Goal: Navigation & Orientation: Find specific page/section

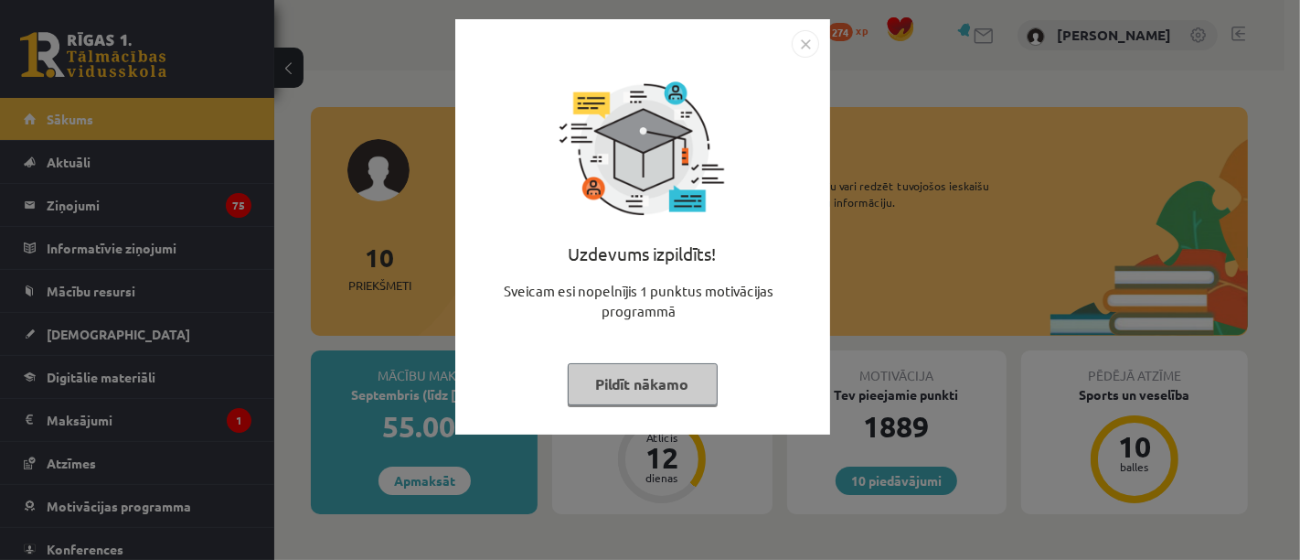
click at [629, 370] on button "Pildīt nākamo" at bounding box center [643, 384] width 150 height 42
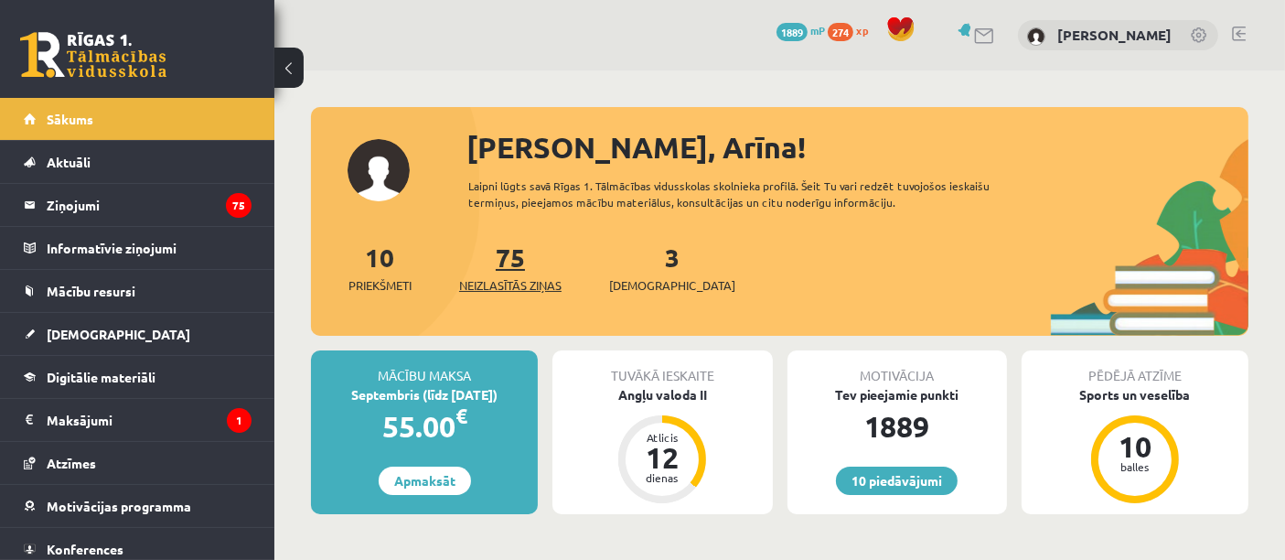
click at [497, 278] on span "Neizlasītās ziņas" at bounding box center [510, 285] width 102 height 18
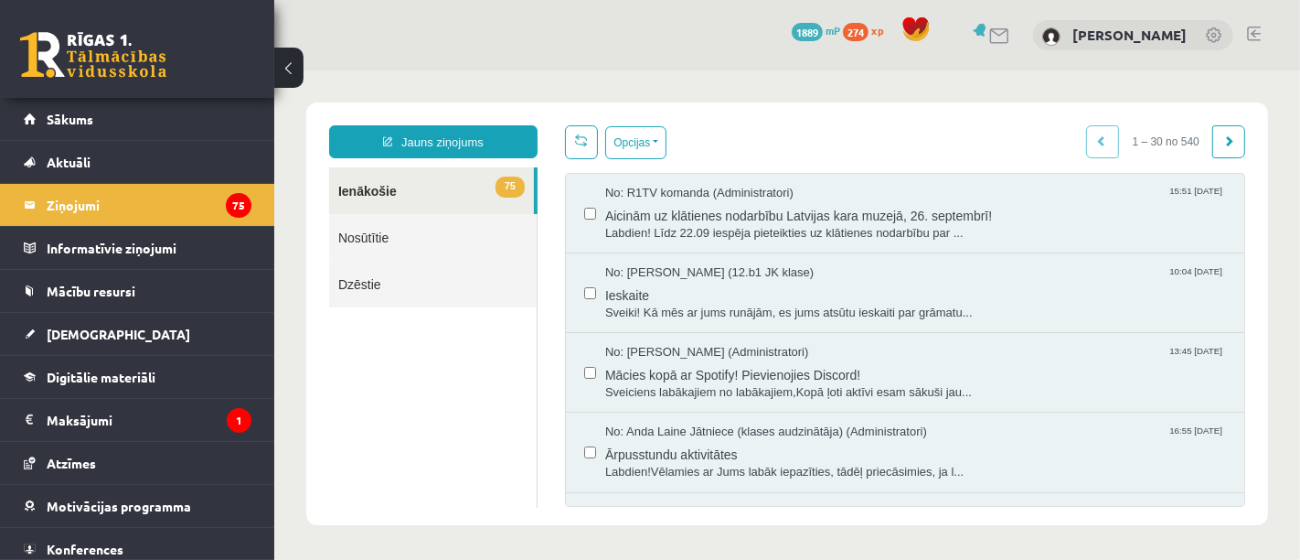
click at [117, 71] on link at bounding box center [93, 55] width 146 height 46
